Goal: Navigation & Orientation: Find specific page/section

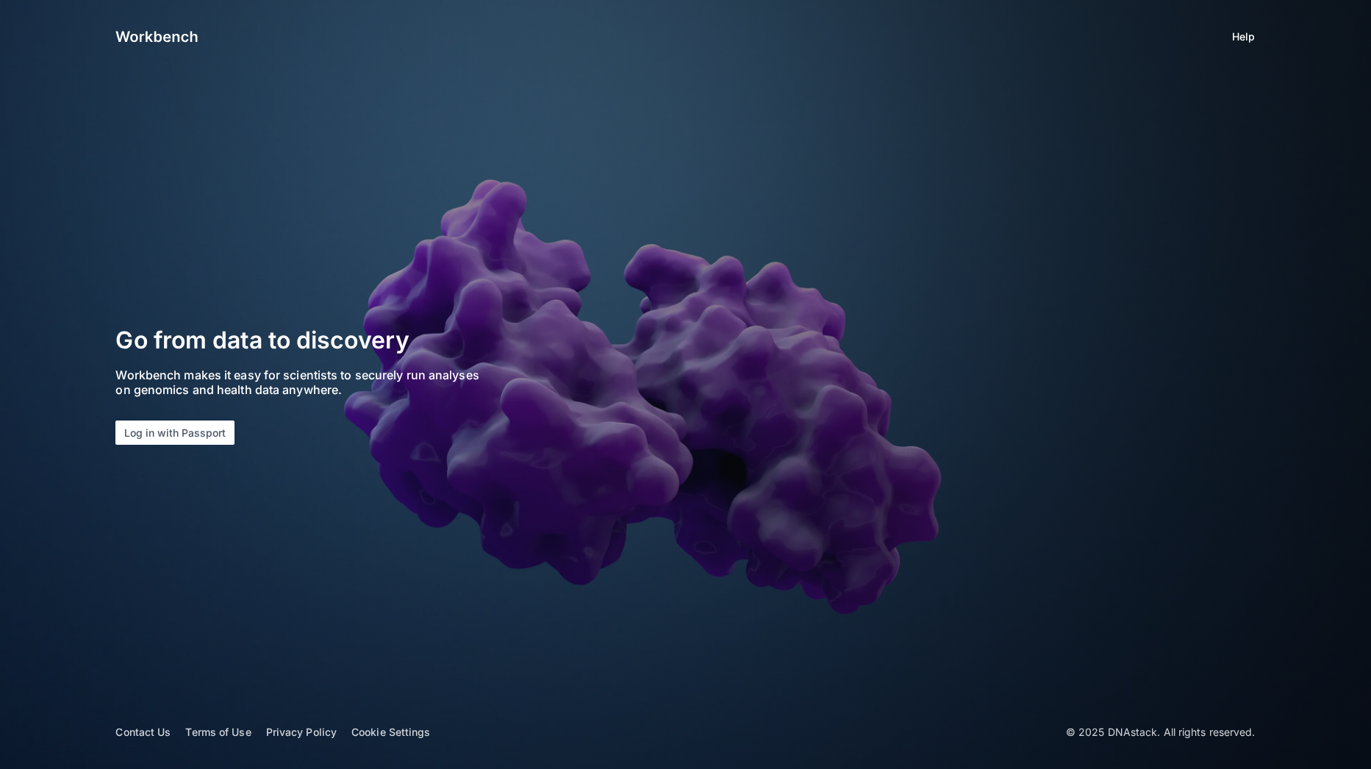
click at [195, 437] on button "Log in with Passport" at bounding box center [174, 433] width 119 height 24
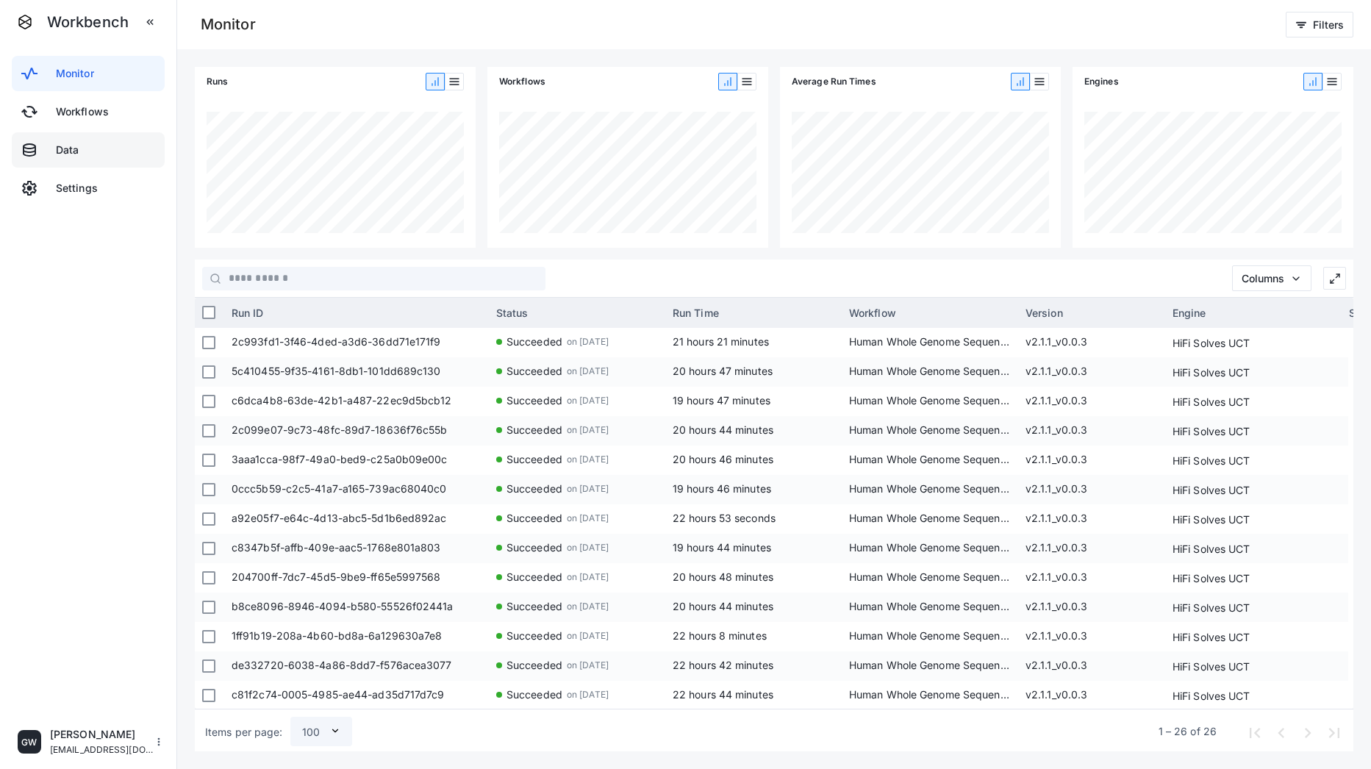
click at [99, 161] on link "database Data" at bounding box center [88, 149] width 153 height 35
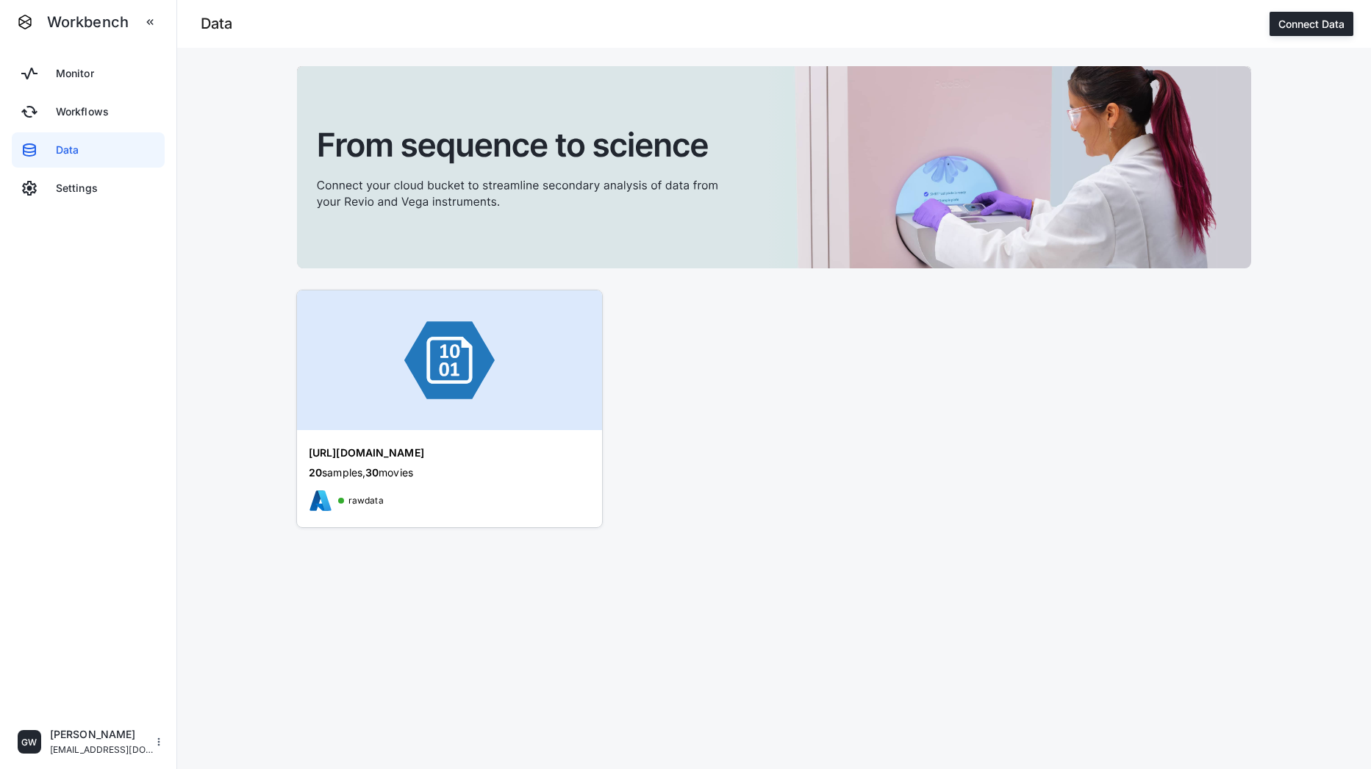
click at [363, 381] on img at bounding box center [449, 360] width 305 height 140
